Goal: Check status: Check status

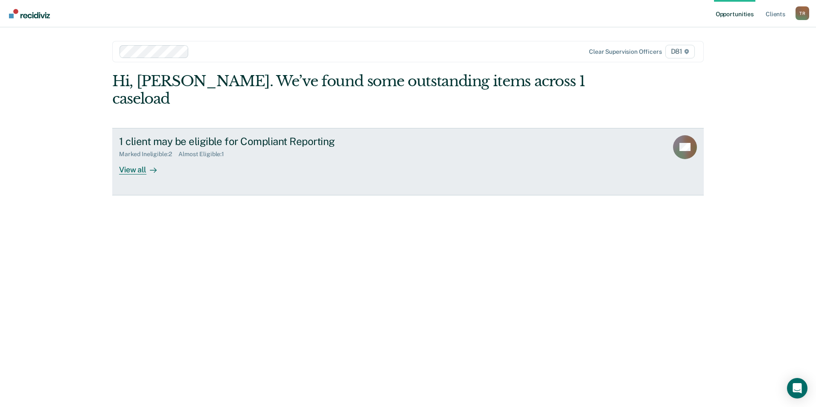
click at [133, 158] on div "View all" at bounding box center [143, 166] width 48 height 17
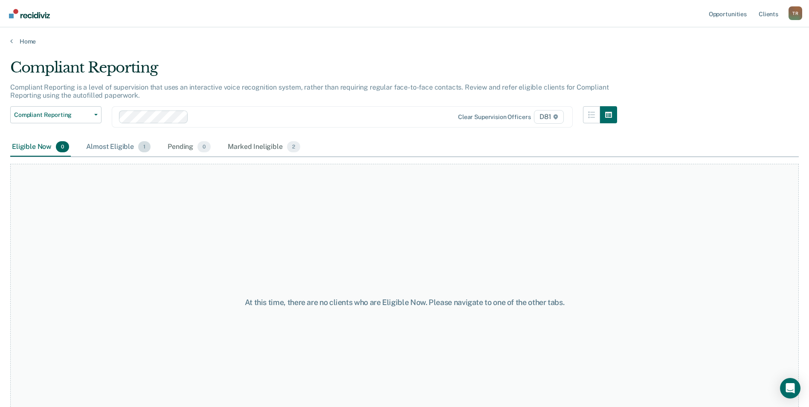
click at [131, 150] on div "Almost Eligible 1" at bounding box center [118, 147] width 68 height 19
